Goal: Information Seeking & Learning: Find specific fact

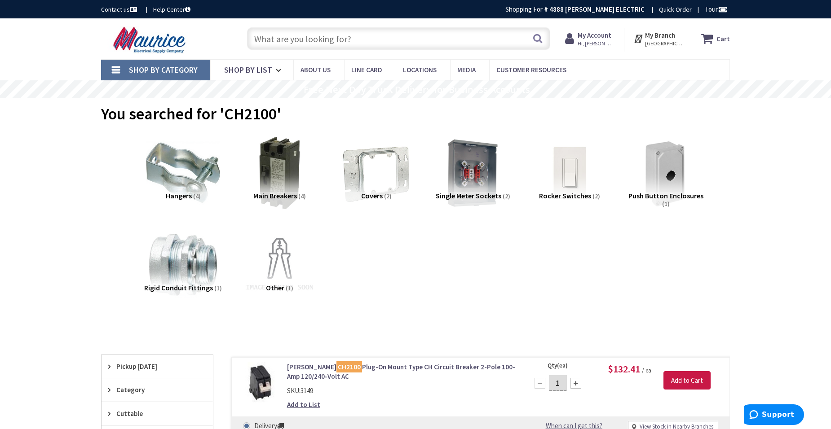
click at [303, 42] on input "text" at bounding box center [398, 38] width 303 height 22
paste input "Leviton VPT24-1PZ"
type input "Leviton VPT24-1PZ"
click at [542, 38] on button "Search" at bounding box center [538, 38] width 12 height 20
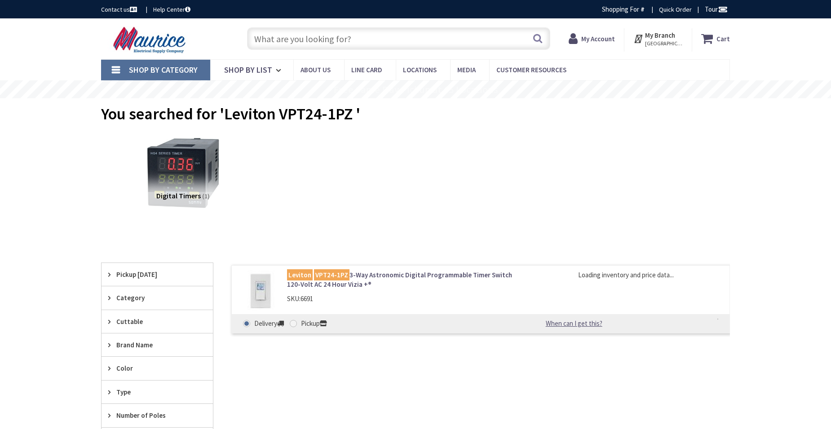
type input "[GEOGRAPHIC_DATA], [GEOGRAPHIC_DATA], [GEOGRAPHIC_DATA]"
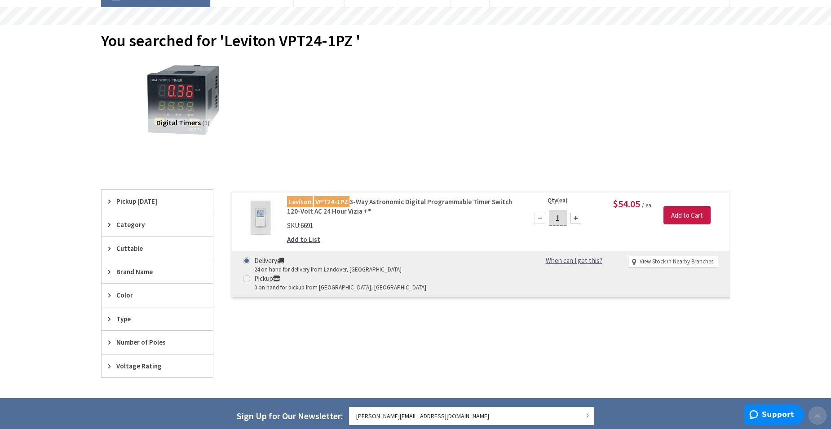
scroll to position [90, 0]
